Goal: Communication & Community: Answer question/provide support

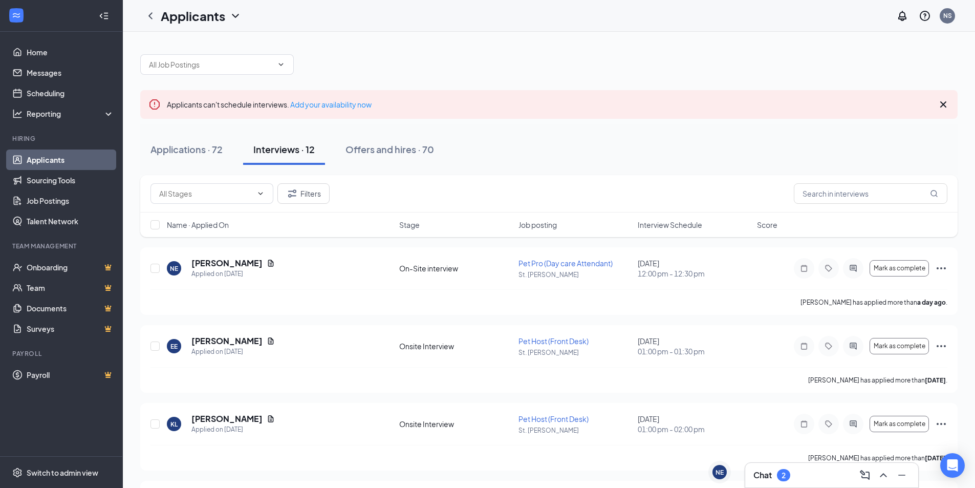
click at [881, 475] on icon "ChevronUp" at bounding box center [882, 475] width 7 height 4
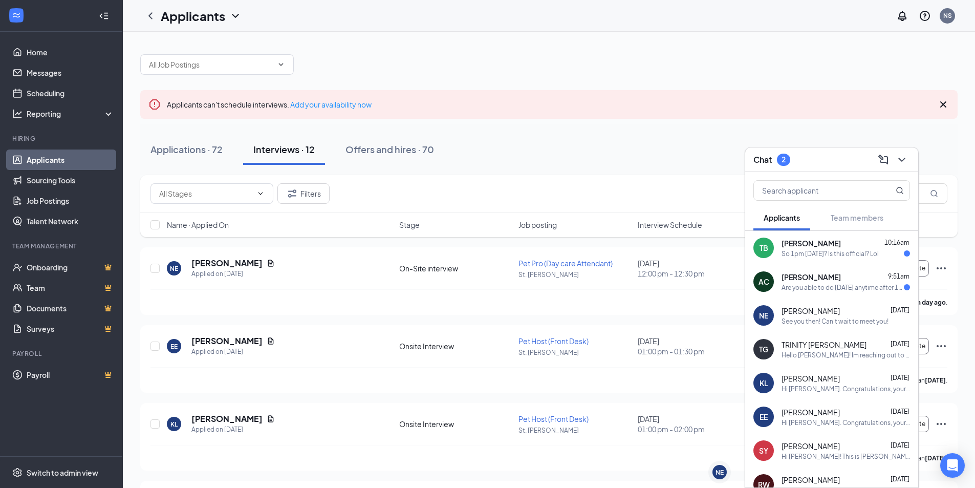
click at [832, 257] on div "So 1pm [DATE]? Is this official? Lol" at bounding box center [829, 253] width 97 height 9
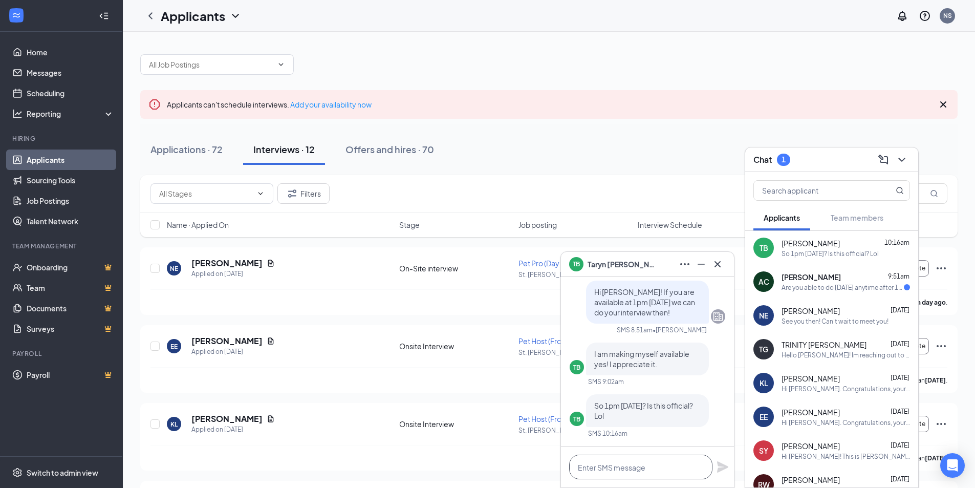
click at [642, 459] on textarea at bounding box center [640, 466] width 143 height 25
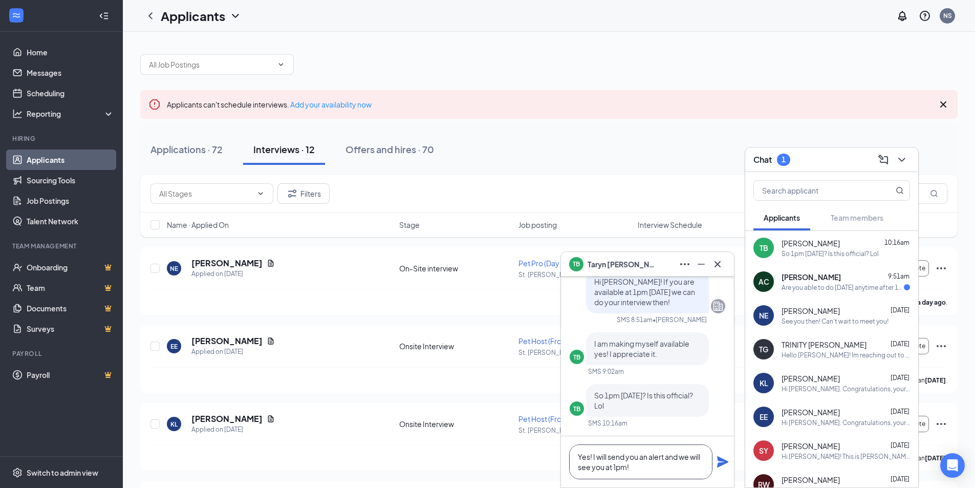
click at [667, 454] on textarea "Yes! I will send you an alert and we will see you at 1pm!" at bounding box center [640, 461] width 143 height 35
type textarea "Yes! I will send you an appointment reminder and we will see you at 1pm!"
click at [725, 466] on icon "Plane" at bounding box center [722, 461] width 12 height 12
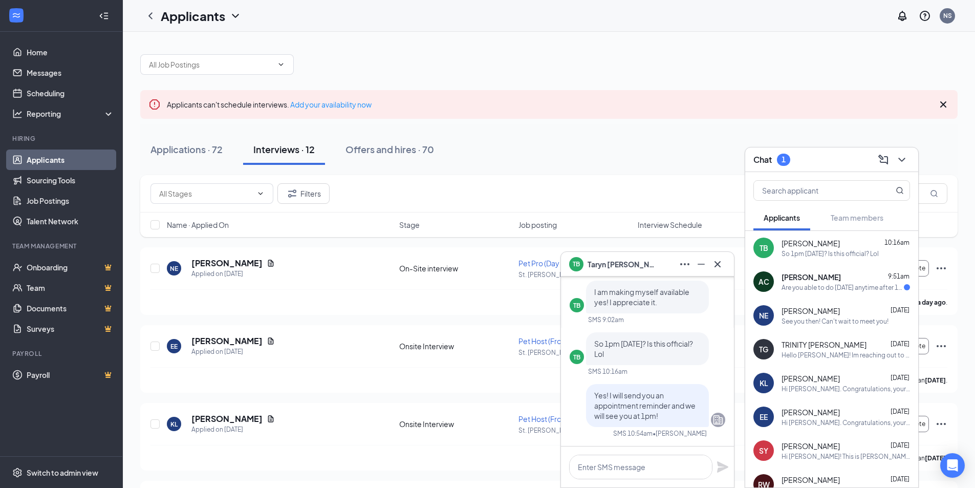
scroll to position [0, 0]
click at [604, 163] on div "Applications · 72 Interviews · 12 Offers and hires · 70" at bounding box center [548, 149] width 817 height 31
click at [704, 267] on icon "Minimize" at bounding box center [701, 264] width 12 height 12
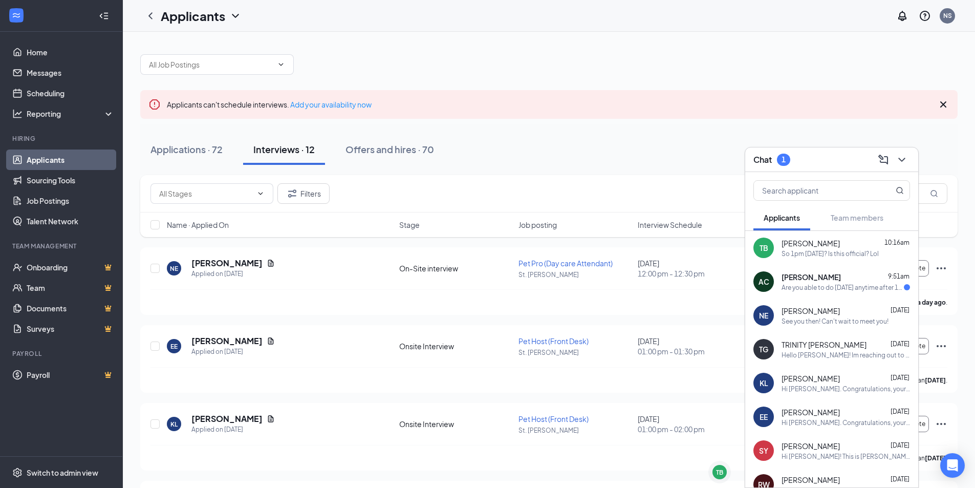
click at [865, 284] on div "Are you able to do [DATE] anytime after 11am?" at bounding box center [842, 287] width 122 height 9
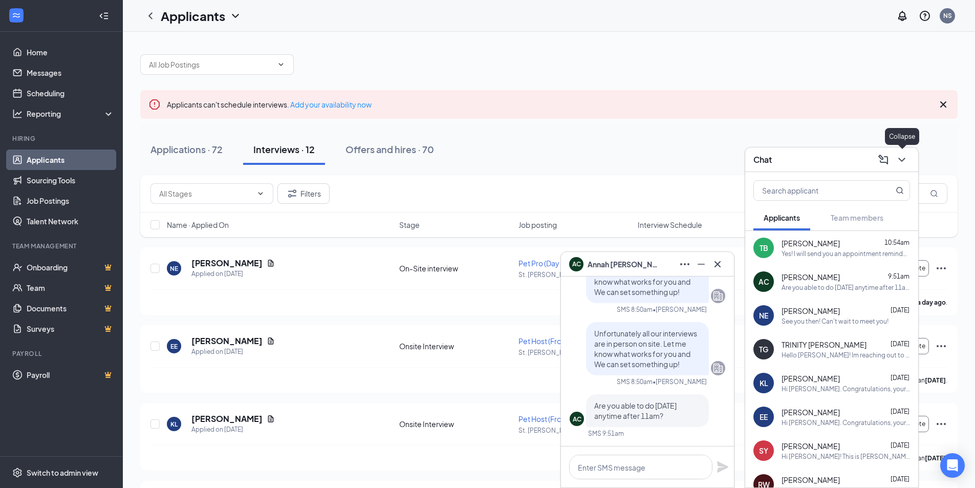
click at [899, 167] on button at bounding box center [901, 159] width 16 height 16
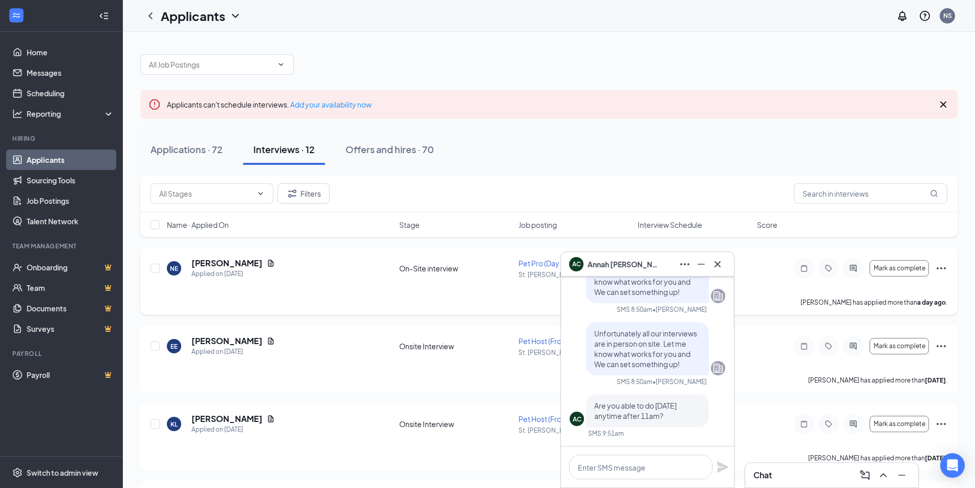
click at [298, 283] on div "NE [PERSON_NAME] Applied on [DATE] On-Site interview Pet Pro (Day care Attendan…" at bounding box center [548, 273] width 796 height 32
click at [72, 79] on link "Messages" at bounding box center [70, 72] width 87 height 20
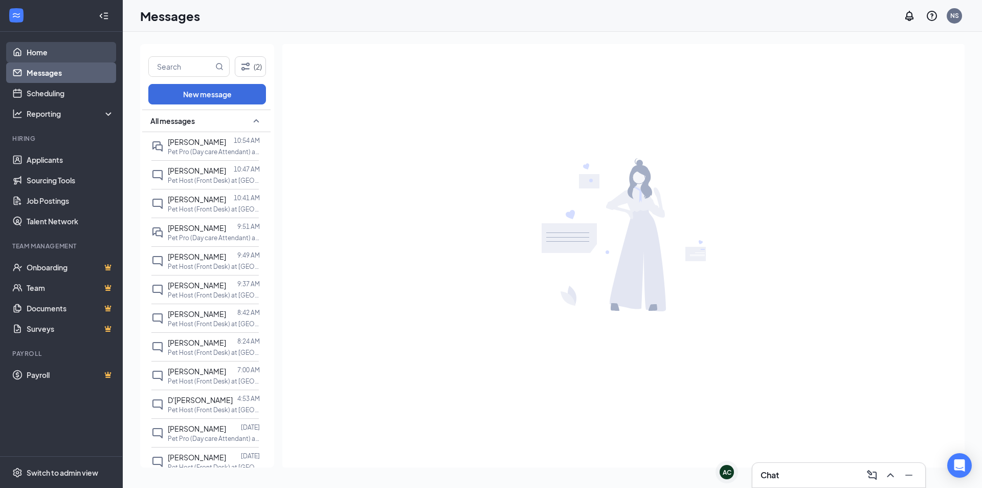
click at [29, 48] on link "Home" at bounding box center [70, 52] width 87 height 20
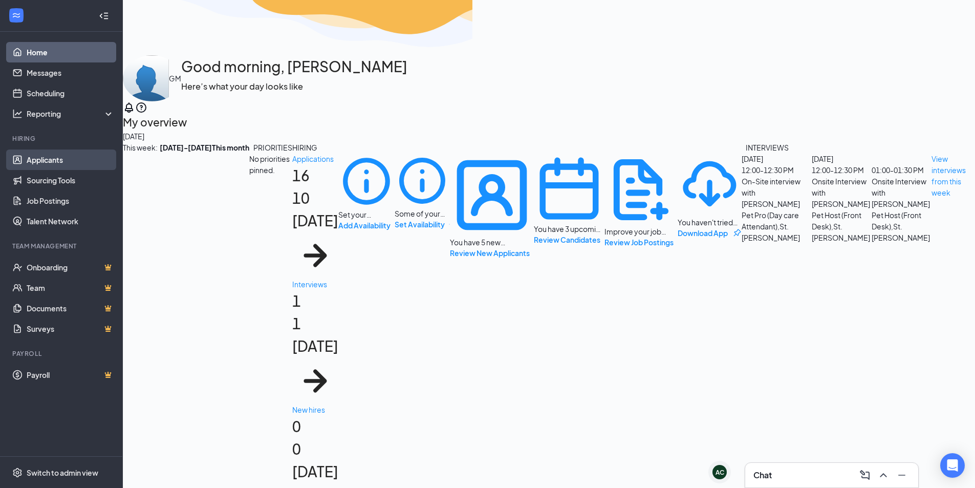
click at [78, 157] on link "Applicants" at bounding box center [70, 159] width 87 height 20
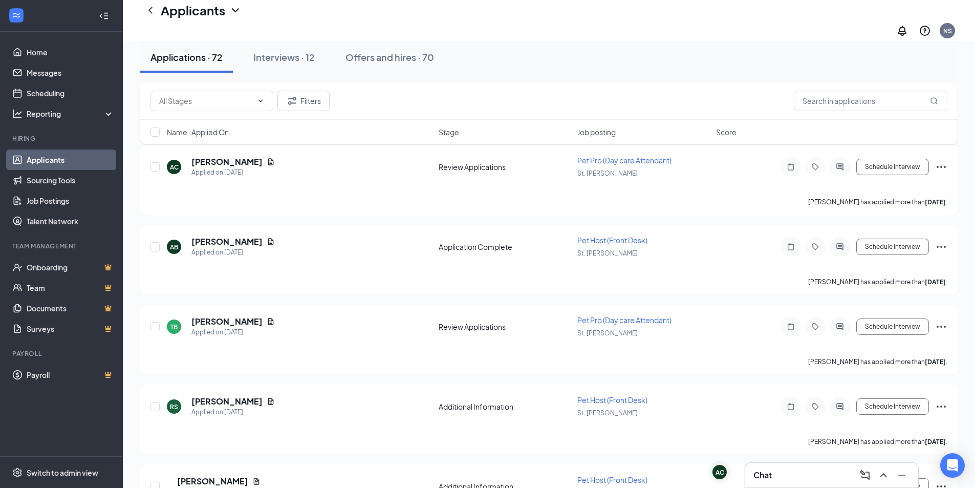
scroll to position [2200, 0]
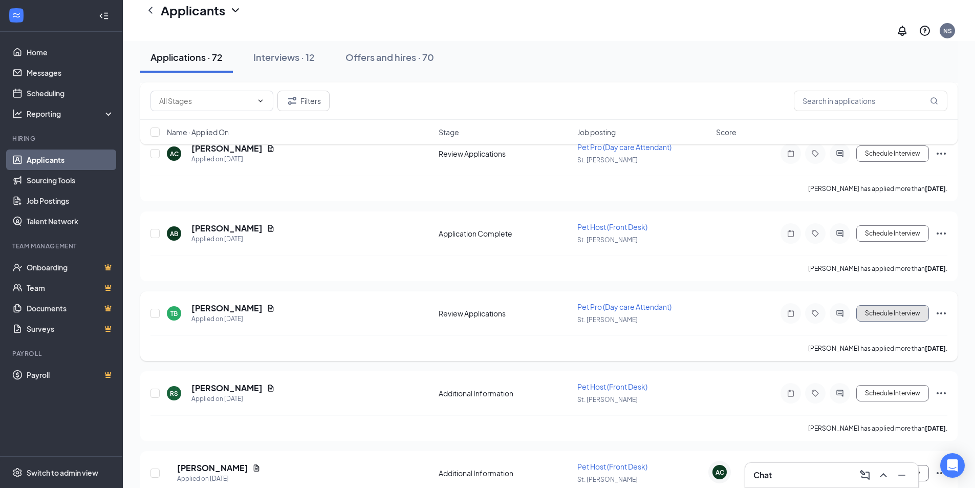
click at [870, 305] on button "Schedule Interview" at bounding box center [892, 313] width 73 height 16
type input "[DATE]"
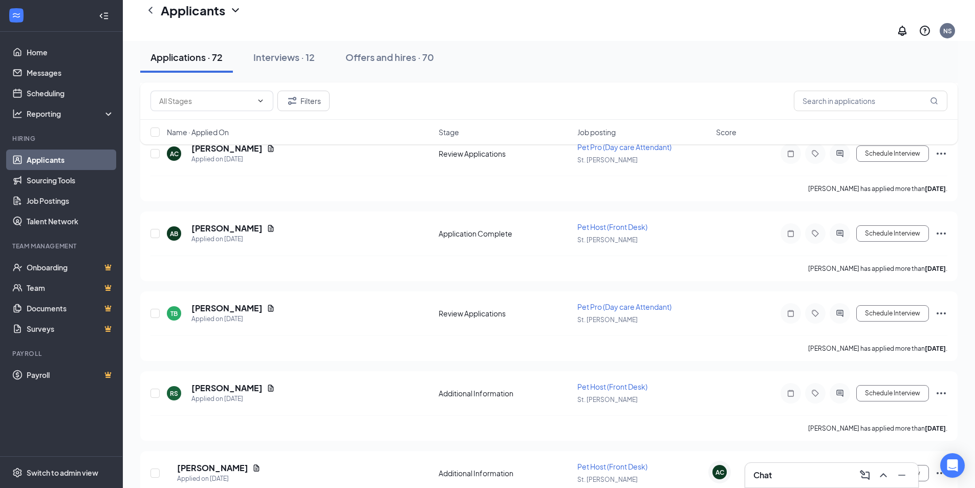
scroll to position [1185, 0]
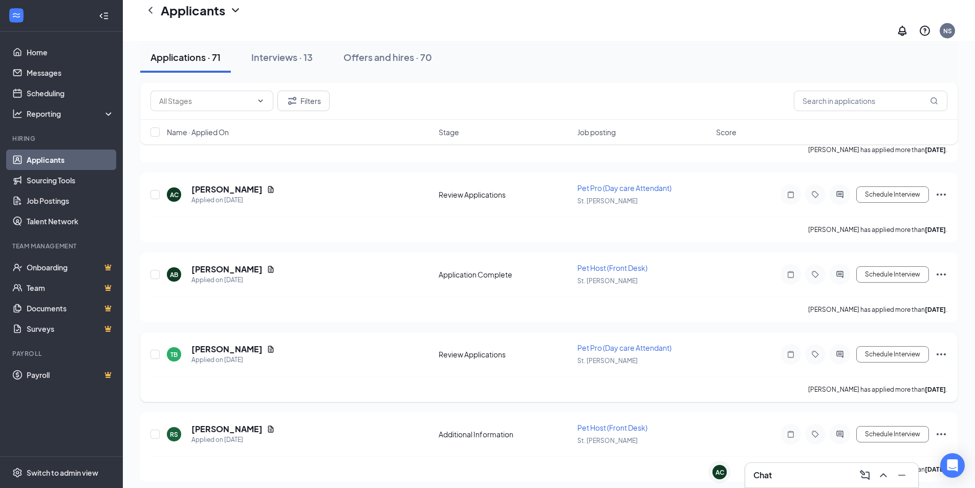
scroll to position [2097, 0]
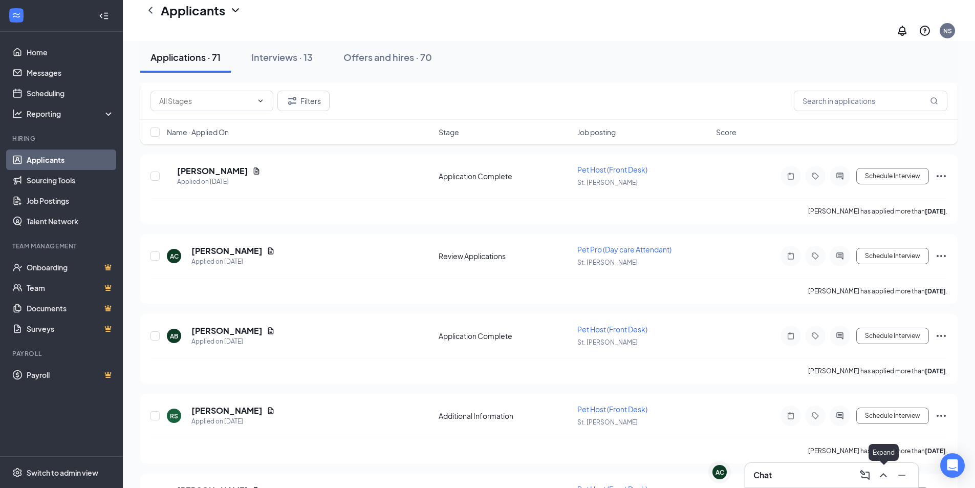
click at [883, 472] on icon "ChevronUp" at bounding box center [883, 475] width 12 height 12
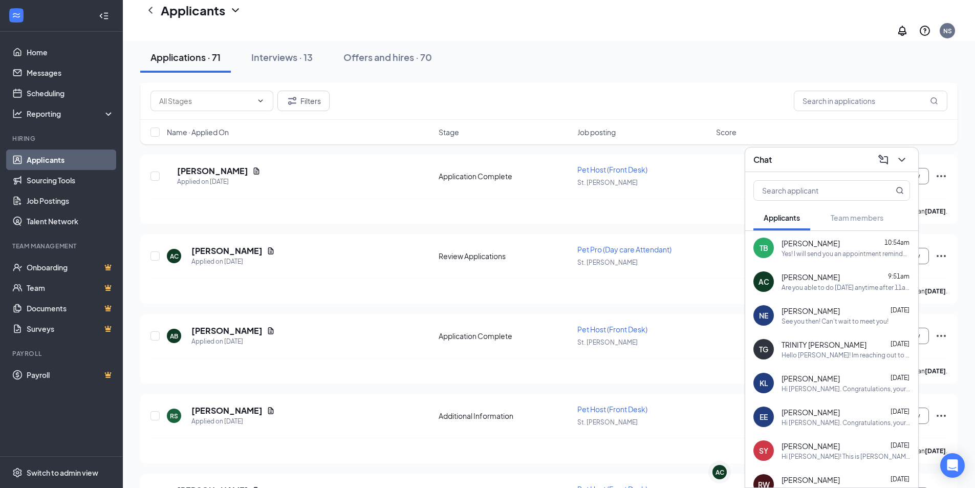
click at [801, 283] on div "Are you able to do [DATE] anytime after 11am?" at bounding box center [845, 287] width 128 height 9
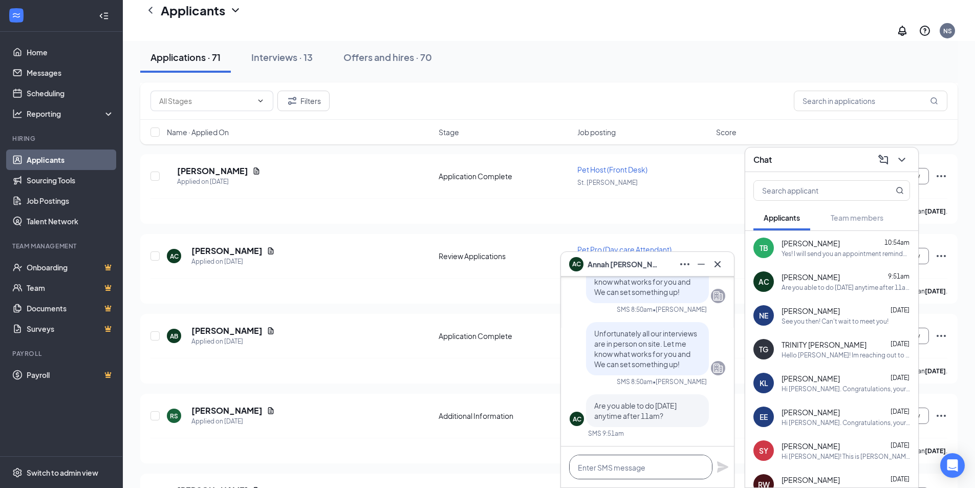
click at [600, 476] on textarea at bounding box center [640, 466] width 143 height 25
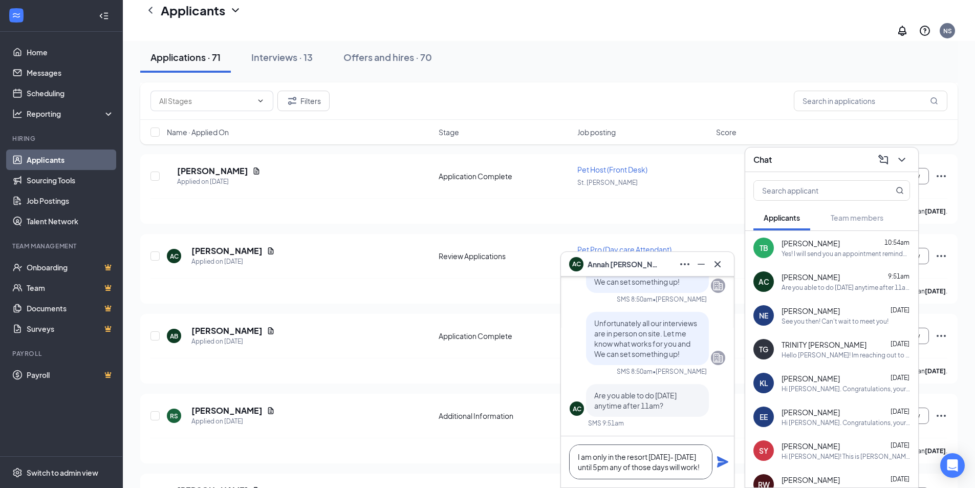
type textarea "I am only in the resort [DATE]- [DATE] until 5pm any of those days will work!"
click at [726, 462] on icon "Plane" at bounding box center [722, 461] width 11 height 11
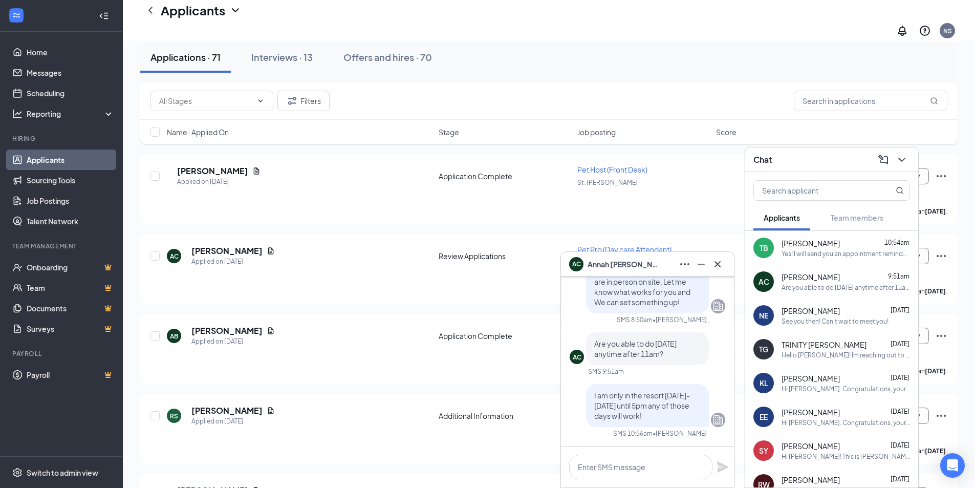
scroll to position [0, 0]
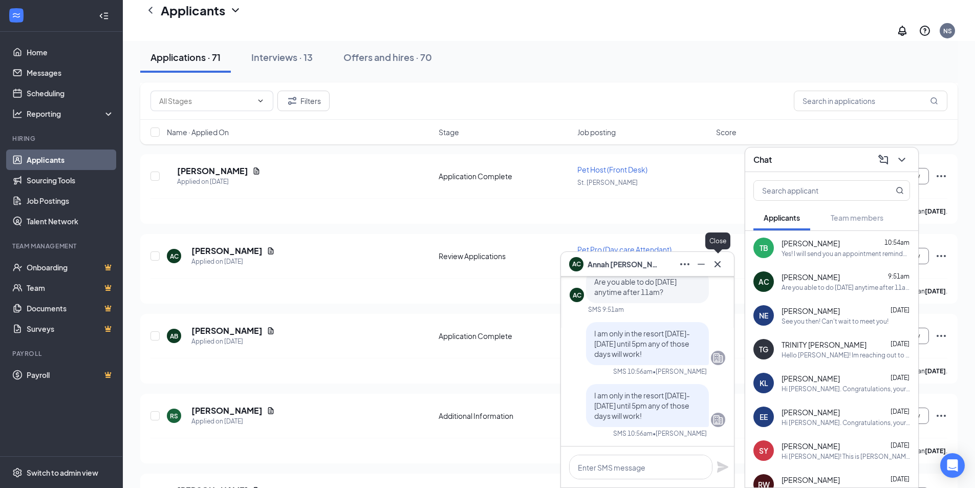
click at [713, 262] on icon "Cross" at bounding box center [717, 264] width 12 height 12
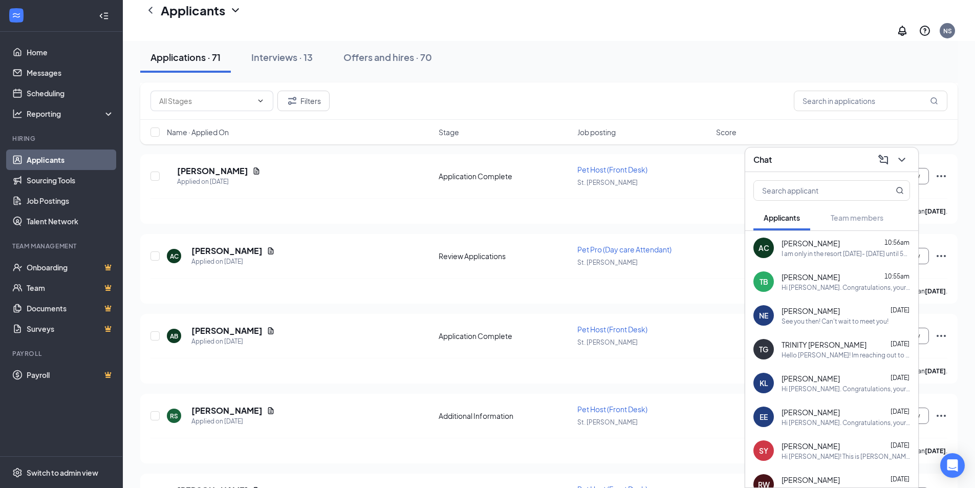
click at [817, 276] on span "[PERSON_NAME]" at bounding box center [810, 277] width 58 height 10
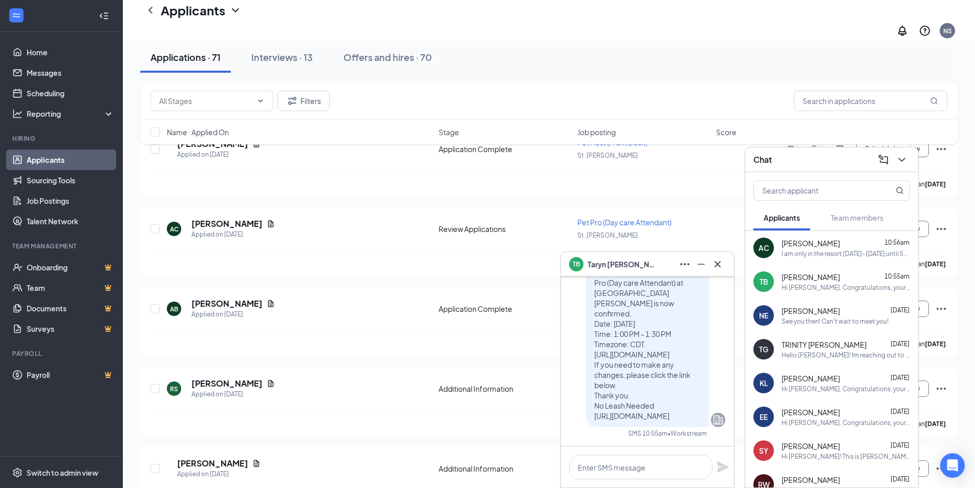
scroll to position [2149, 0]
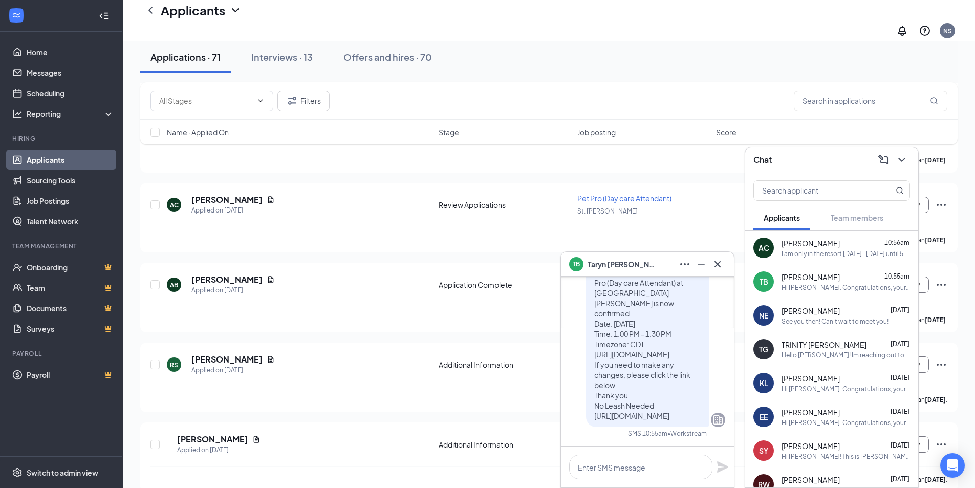
click at [589, 264] on span "[PERSON_NAME]" at bounding box center [623, 263] width 72 height 11
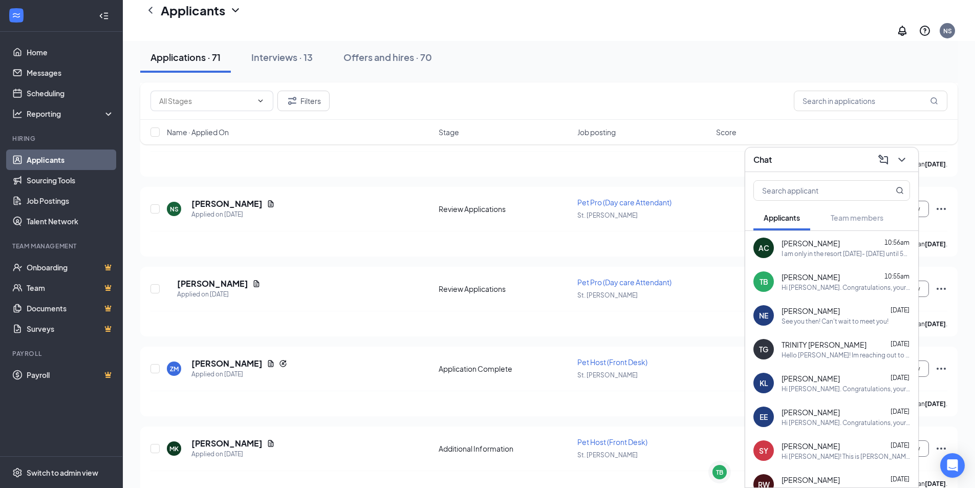
scroll to position [3837, 0]
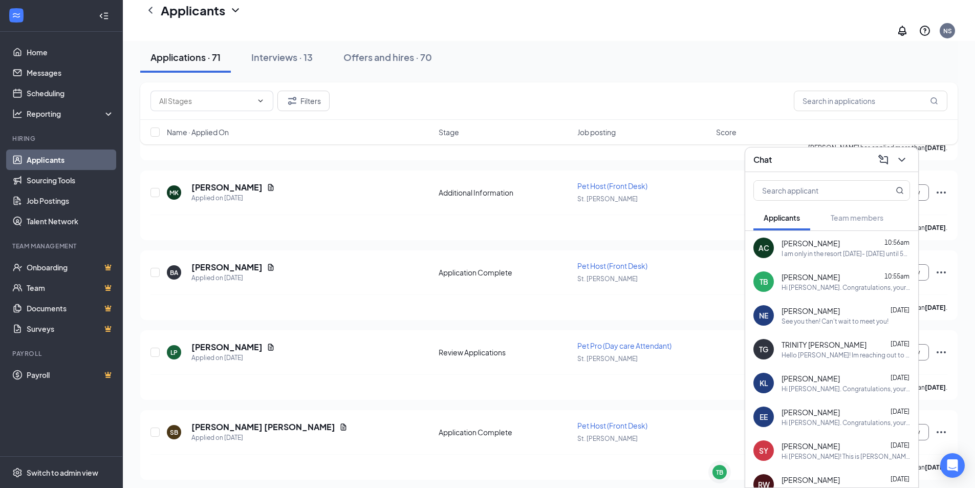
click at [900, 160] on icon "ChevronDown" at bounding box center [901, 160] width 7 height 4
click at [849, 101] on input "text" at bounding box center [869, 101] width 153 height 20
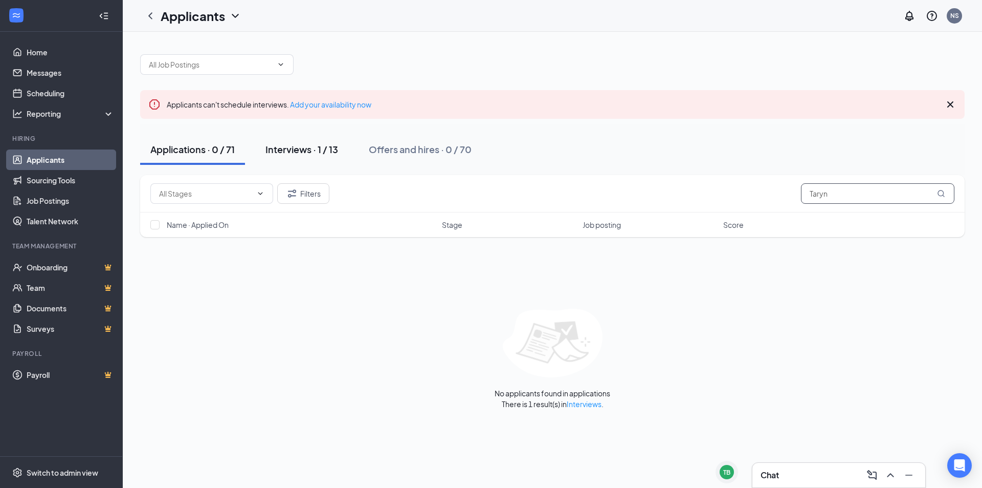
type input "Taryn"
click at [292, 149] on div "Interviews · 1 / 13" at bounding box center [301, 149] width 73 height 13
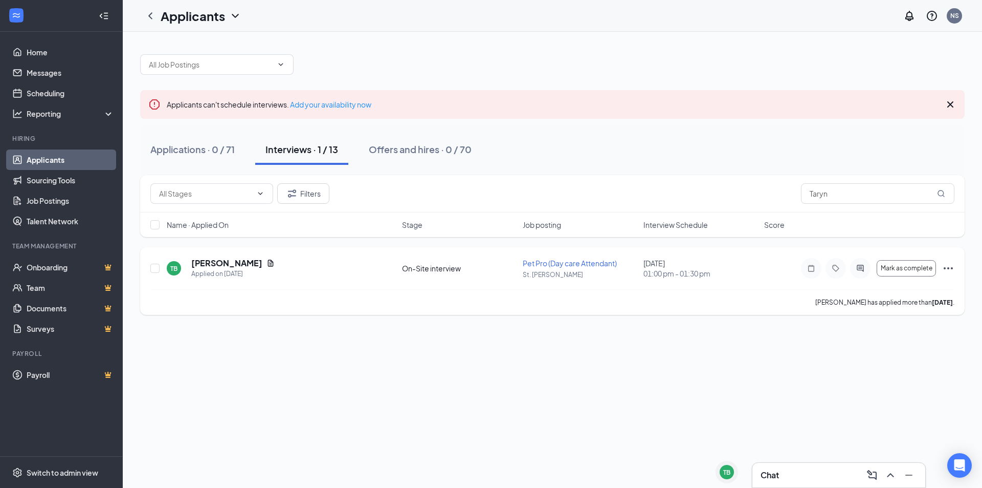
click at [946, 266] on icon "Ellipses" at bounding box center [948, 268] width 12 height 12
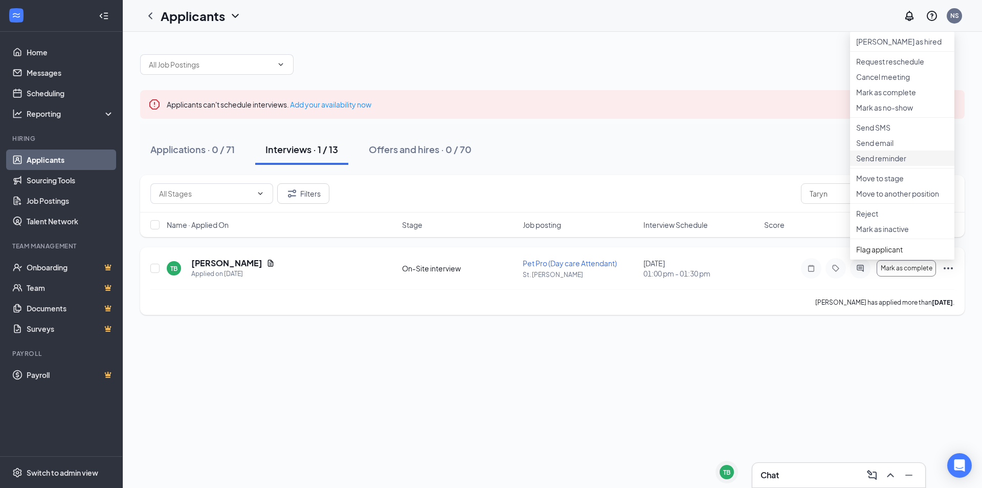
click at [893, 163] on p "Send reminder" at bounding box center [902, 158] width 92 height 10
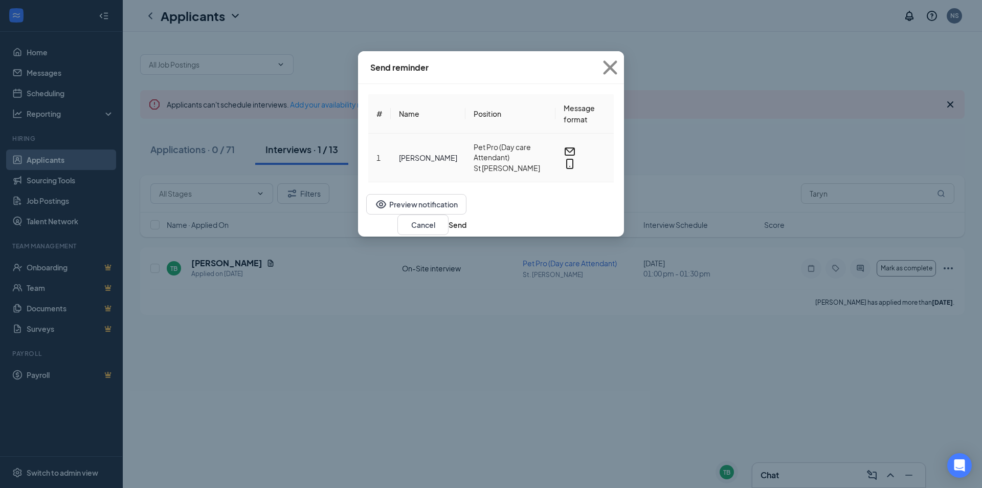
click at [602, 145] on div at bounding box center [585, 157] width 42 height 25
click at [575, 147] on icon "Email" at bounding box center [570, 151] width 10 height 8
click at [467, 219] on button "Send" at bounding box center [458, 224] width 18 height 11
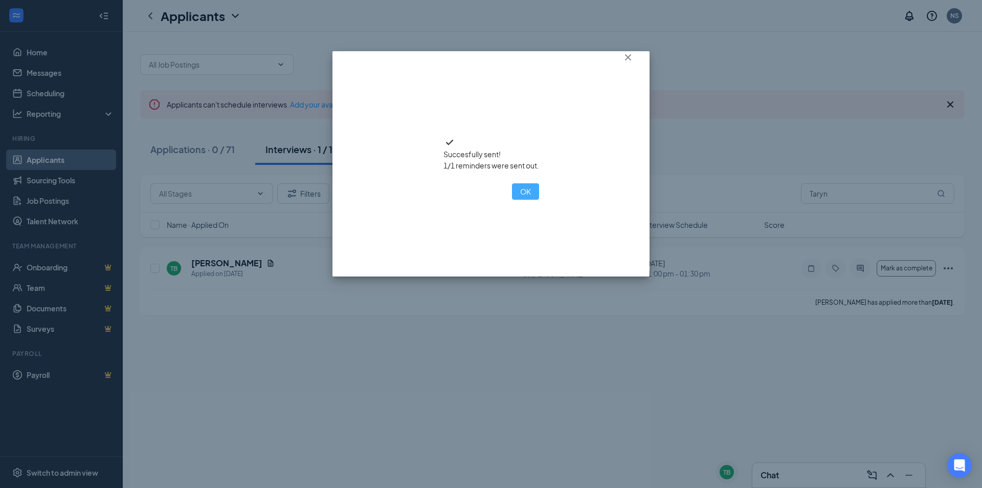
click at [512, 200] on button "OK" at bounding box center [525, 191] width 27 height 16
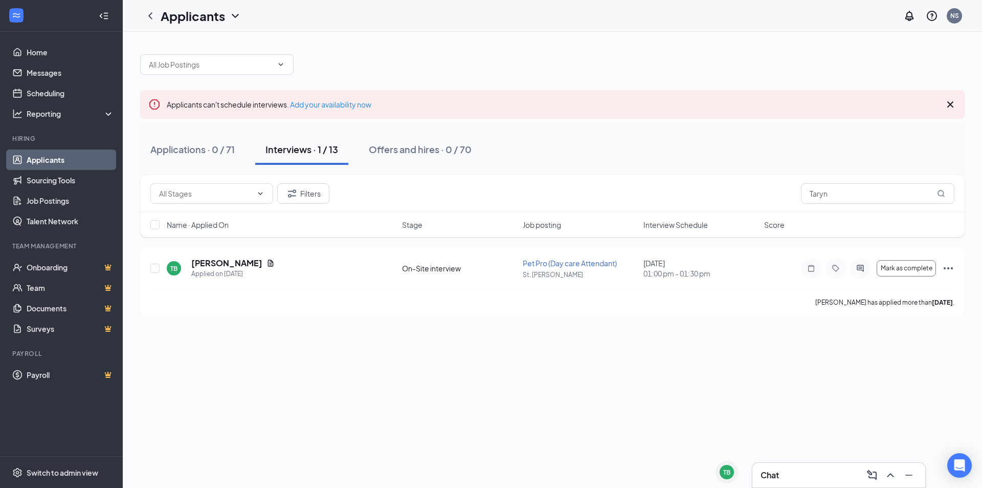
click at [720, 52] on div at bounding box center [552, 59] width 825 height 31
click at [885, 478] on icon "ChevronUp" at bounding box center [890, 475] width 12 height 12
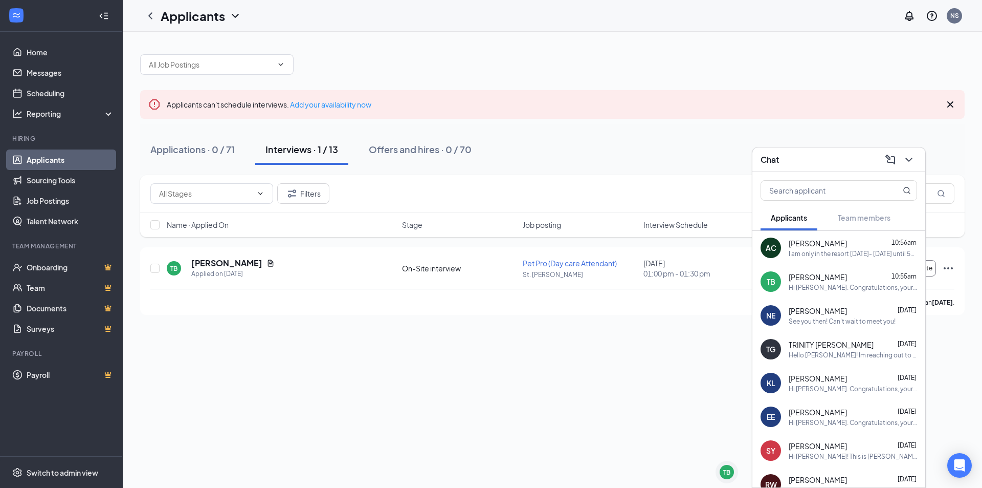
click at [840, 292] on div "TB [PERSON_NAME] 10:55am Hi [PERSON_NAME]. Congratulations, your meeting with N…" at bounding box center [838, 281] width 173 height 34
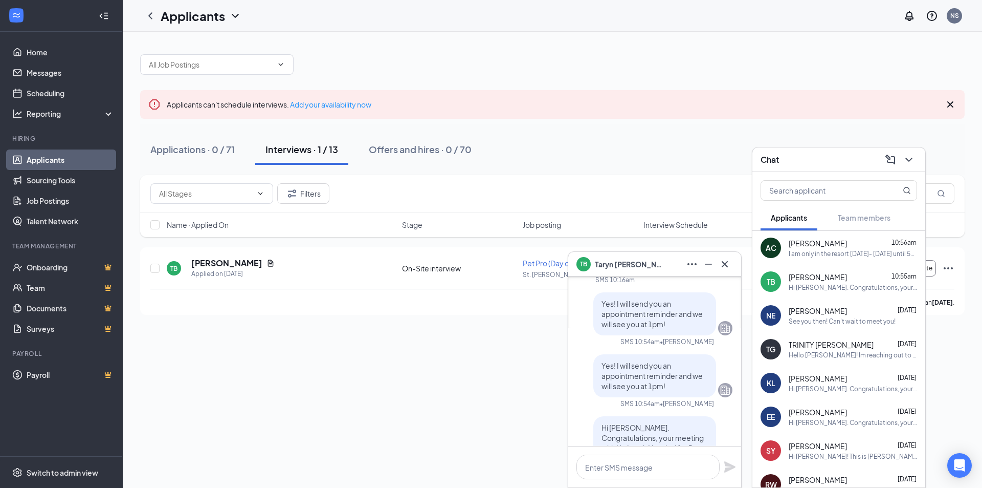
scroll to position [-205, 0]
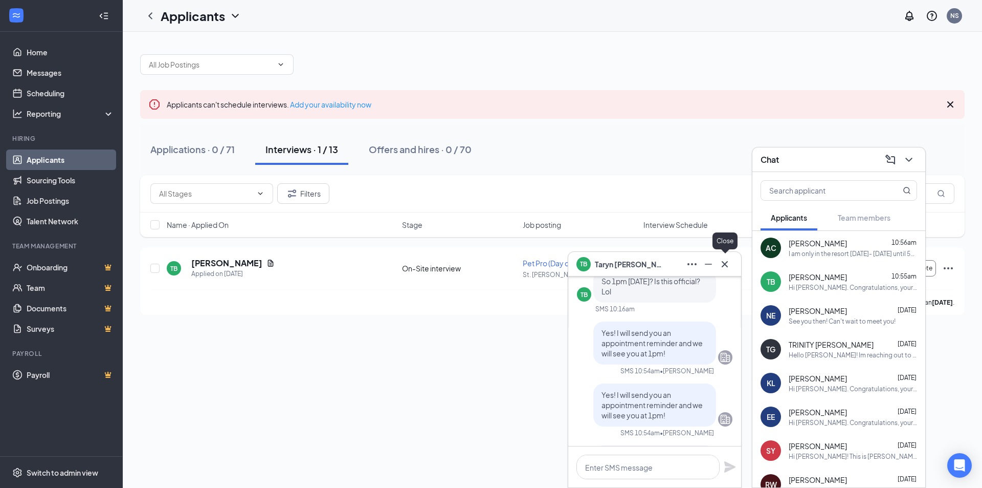
click at [725, 267] on icon "Cross" at bounding box center [725, 264] width 12 height 12
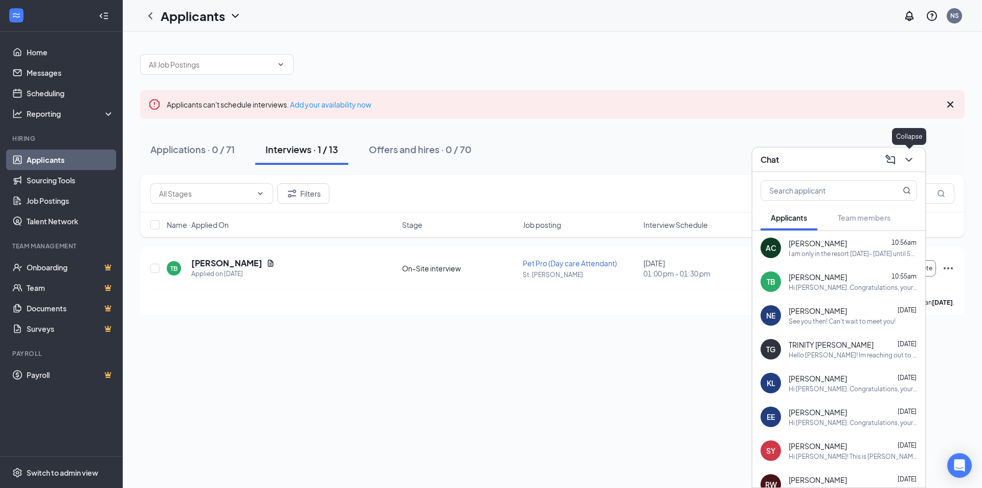
click at [905, 161] on icon "ChevronDown" at bounding box center [909, 159] width 12 height 12
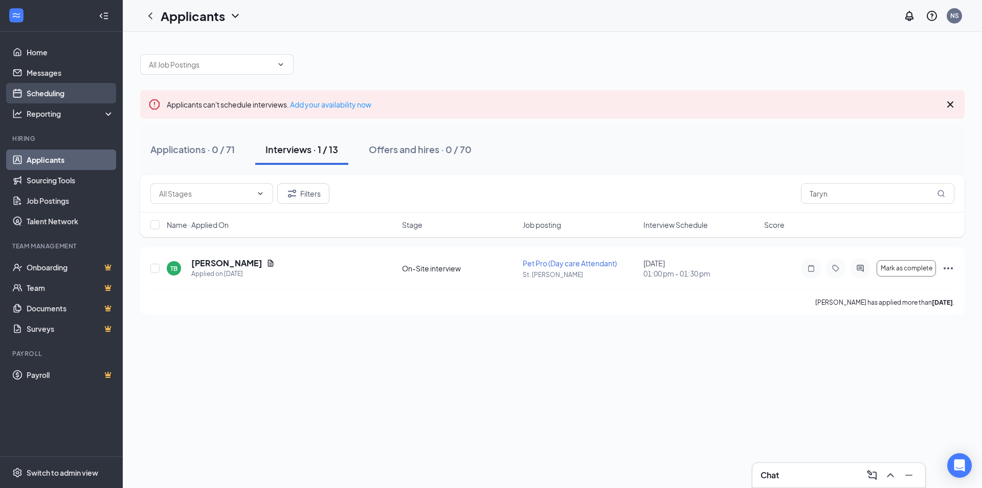
click at [43, 98] on link "Scheduling" at bounding box center [70, 93] width 87 height 20
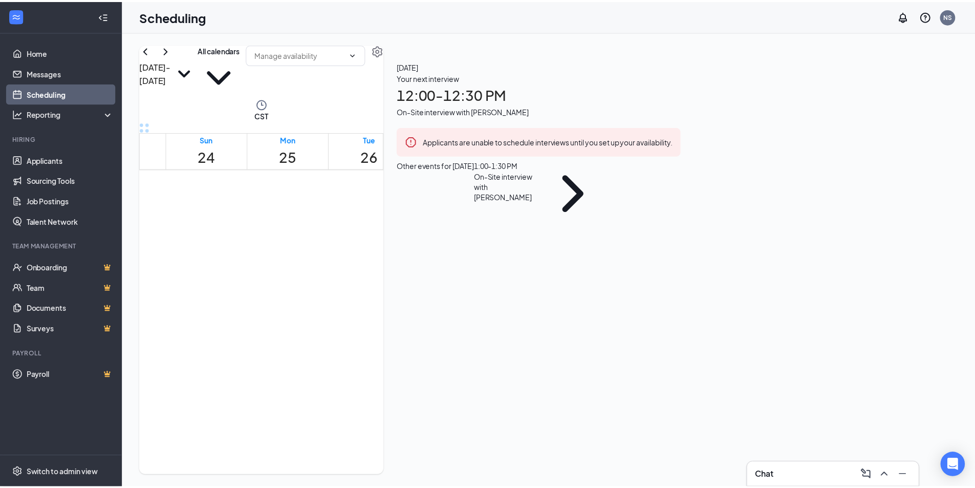
scroll to position [503, 0]
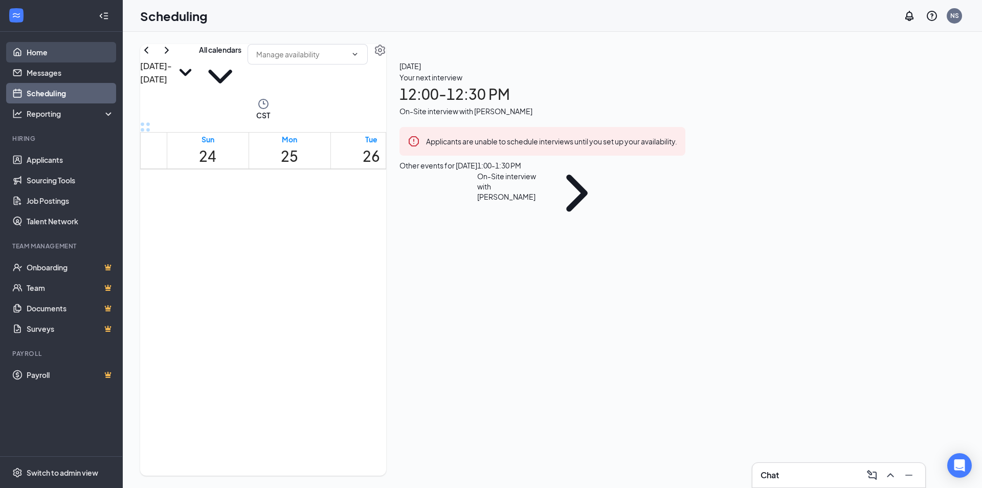
click at [49, 56] on link "Home" at bounding box center [70, 52] width 87 height 20
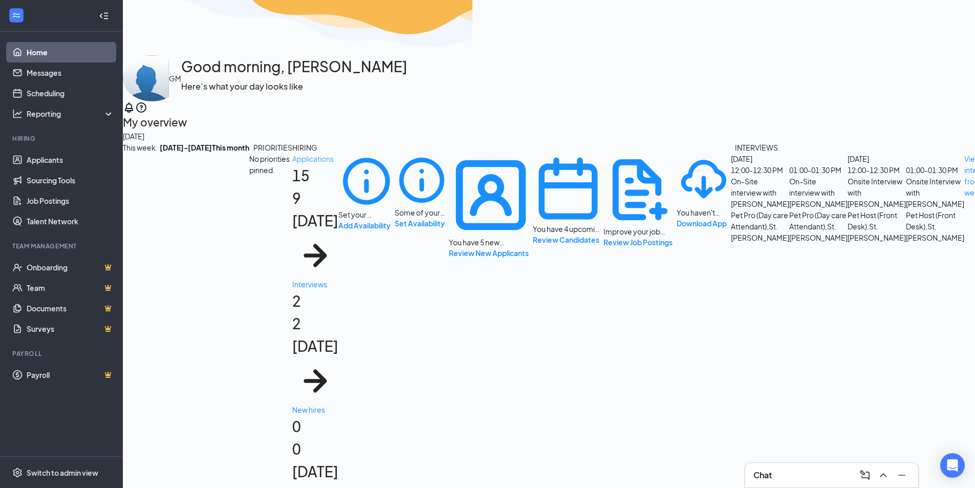
click at [292, 278] on h1 "15 9 [DATE]" at bounding box center [315, 221] width 46 height 114
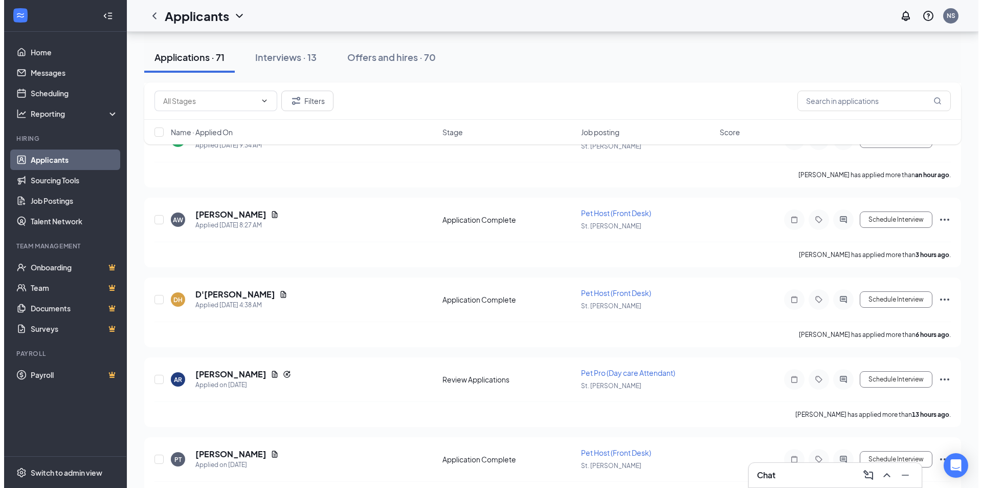
scroll to position [307, 0]
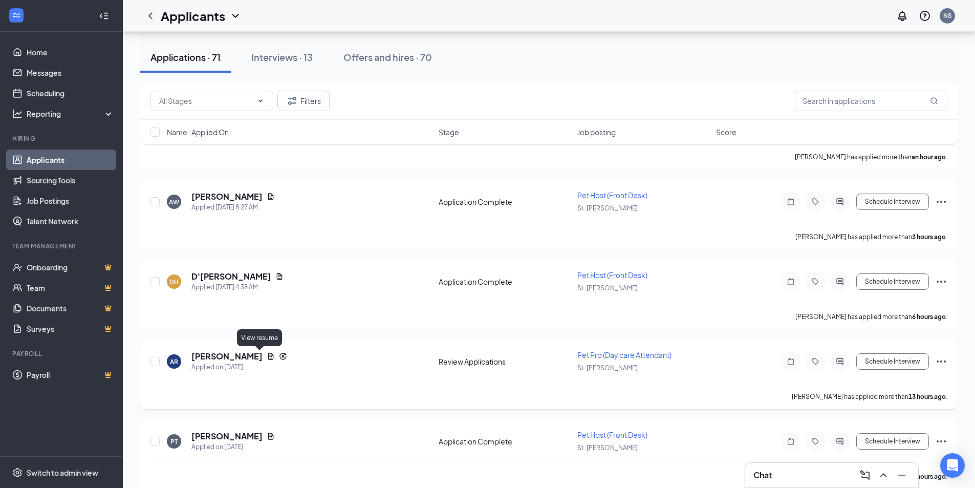
click at [268, 357] on icon "Document" at bounding box center [271, 355] width 6 height 7
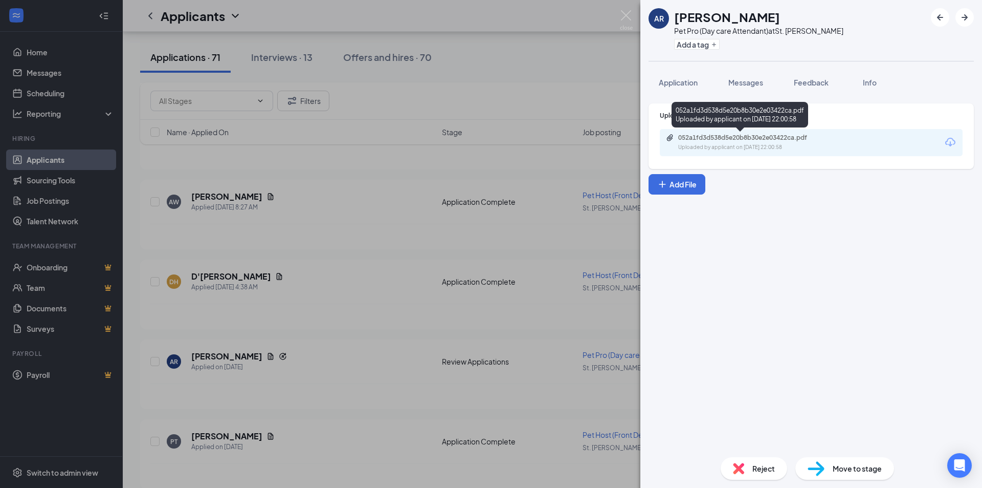
click at [744, 132] on div "052a1fd3d538d5e20b8b30e2e03422ca.pdf Uploaded by applicant on Aug 25, 2025 at 2…" at bounding box center [811, 142] width 303 height 27
click at [742, 137] on div "052a1fd3d538d5e20b8b30e2e03422ca.pdf" at bounding box center [749, 138] width 143 height 8
click at [756, 84] on span "Messages" at bounding box center [745, 82] width 35 height 9
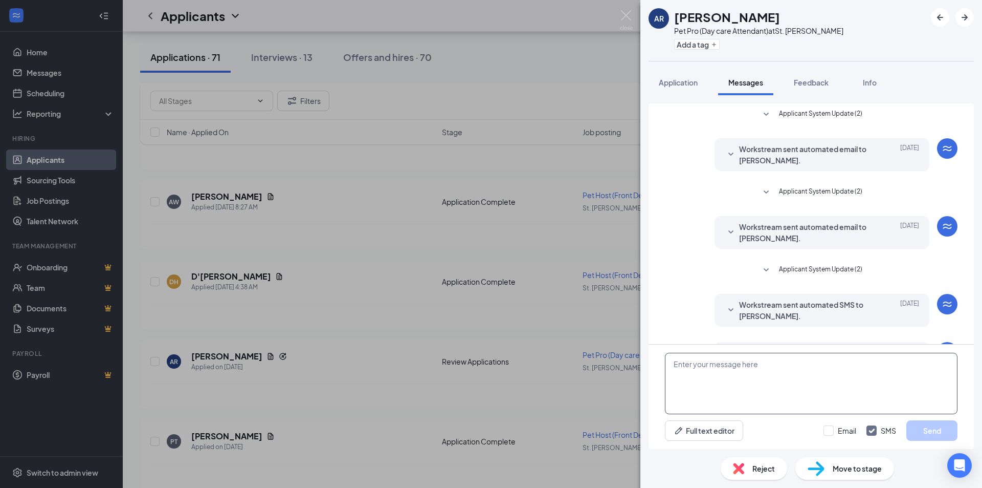
scroll to position [41, 0]
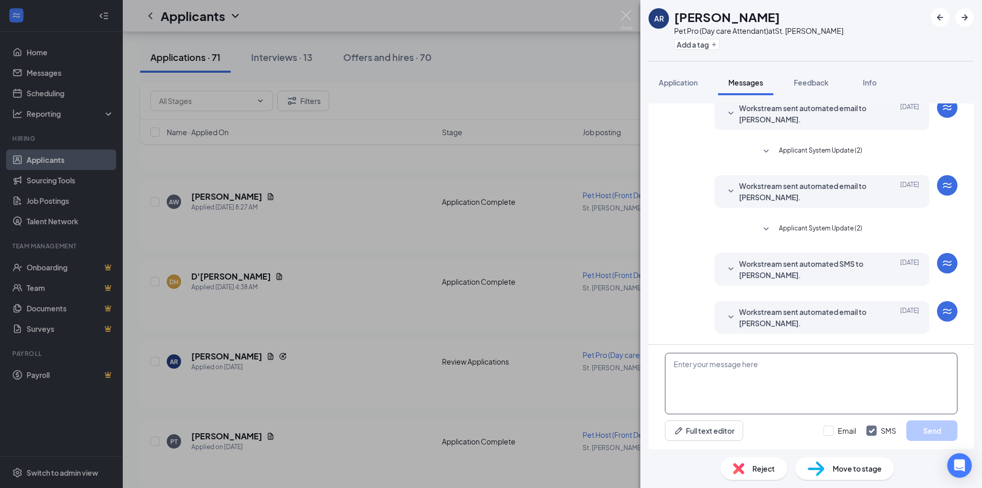
click at [720, 374] on textarea at bounding box center [811, 382] width 293 height 61
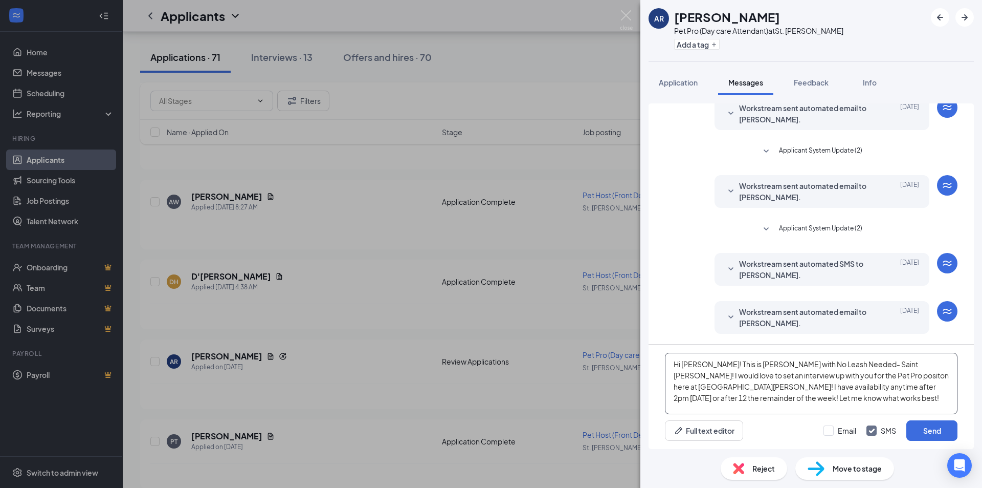
click at [931, 380] on textarea "Hi Ashlee! This is Norman with No Leash Needed- Saint Charles! I would love to …" at bounding box center [811, 382] width 293 height 61
click at [938, 393] on textarea "Hi Ashlee! This is Norman with No Leash Needed- Saint Charles! I would love to …" at bounding box center [811, 382] width 293 height 61
click at [935, 400] on textarea "Hi Ashlee! This is Norman with No Leash Needed- Saint Charles! I would love to …" at bounding box center [811, 382] width 293 height 61
click at [820, 374] on textarea "Hi Ashlee! This is Norman with No Leash Needed- Saint Charles! I would love to …" at bounding box center [811, 382] width 293 height 61
type textarea "Hi Ashlee! This is Norman with No Leash Needed- Saint Charles! I would love to …"
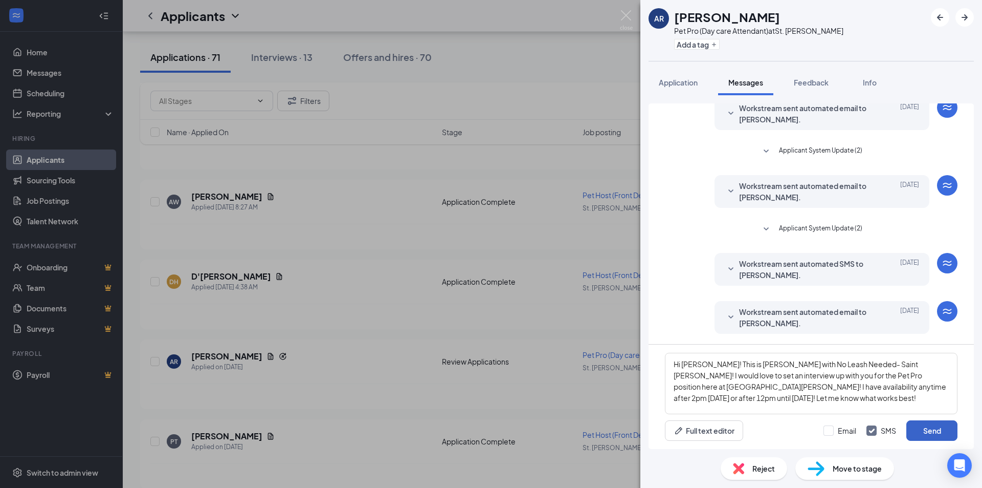
click at [938, 426] on button "Send" at bounding box center [931, 430] width 51 height 20
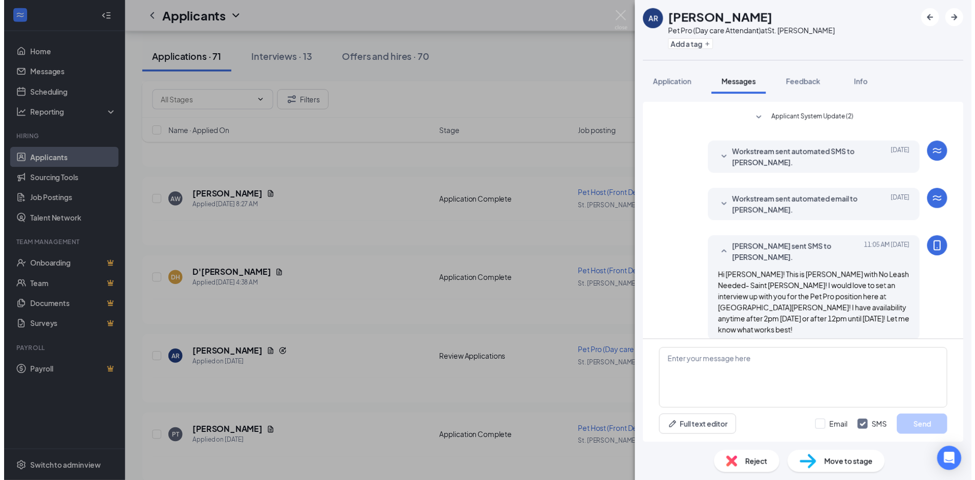
scroll to position [151, 0]
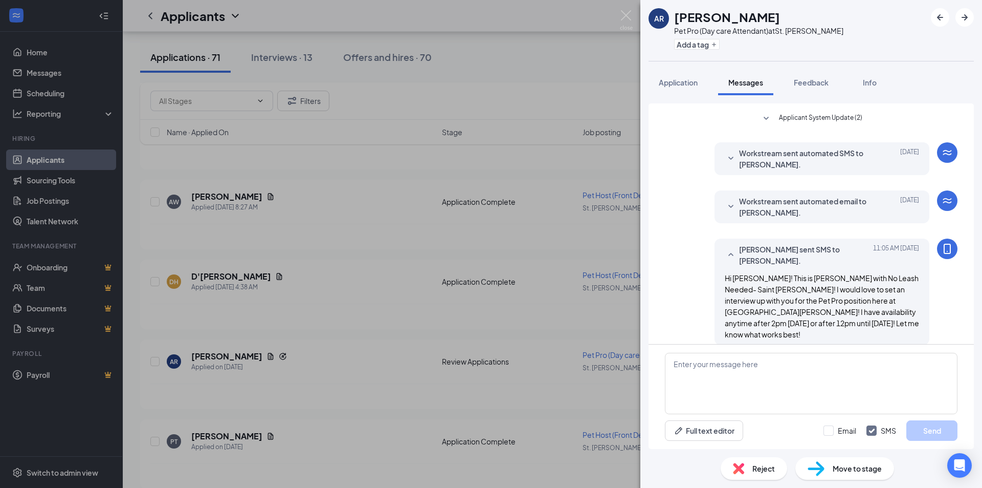
click at [633, 19] on div "AR Ashlee Ramsey Pet Pro (Day care Attendant) at St. Charles Add a tag Applicat…" at bounding box center [491, 244] width 982 height 488
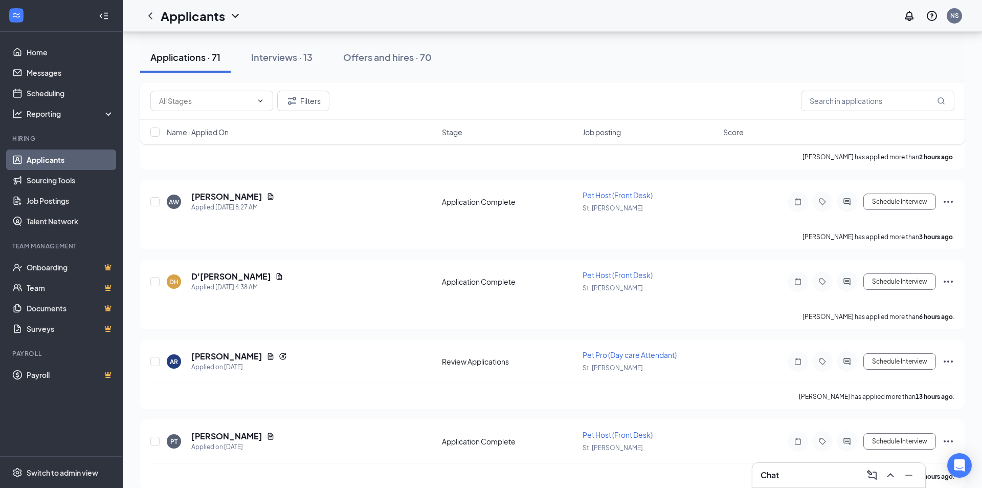
click at [630, 19] on div "Applicants NS" at bounding box center [552, 16] width 859 height 32
